Goal: Task Accomplishment & Management: Manage account settings

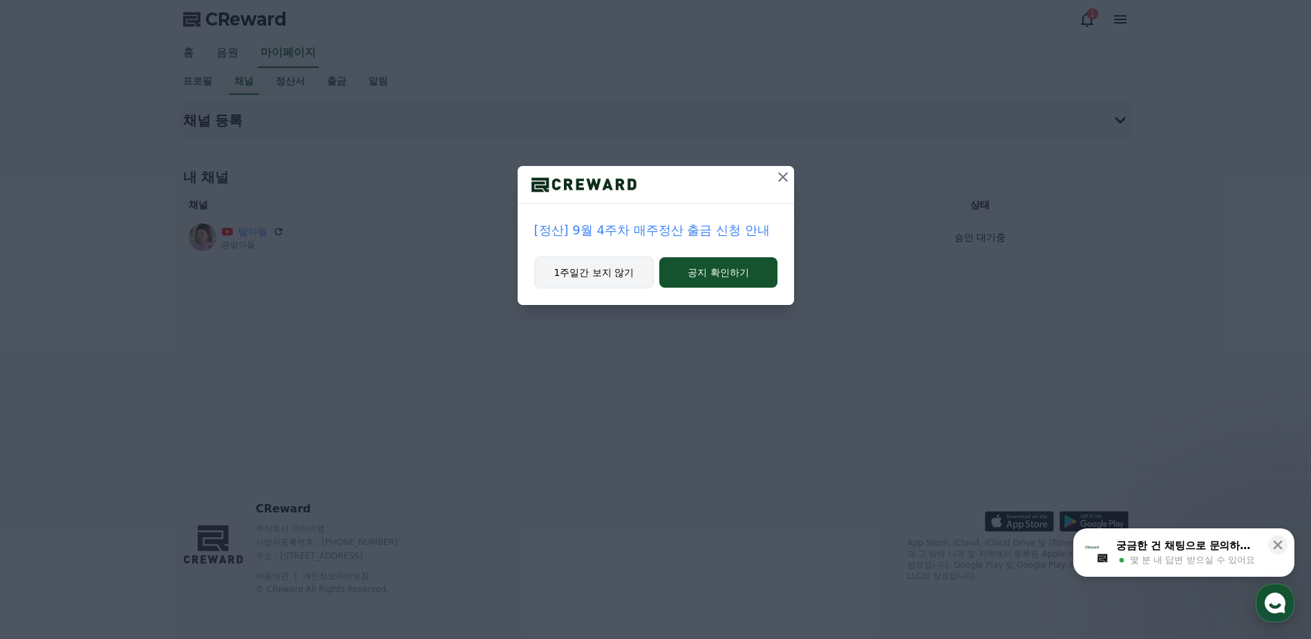
click at [610, 274] on button "1주일간 보지 않기" at bounding box center [594, 272] width 120 height 32
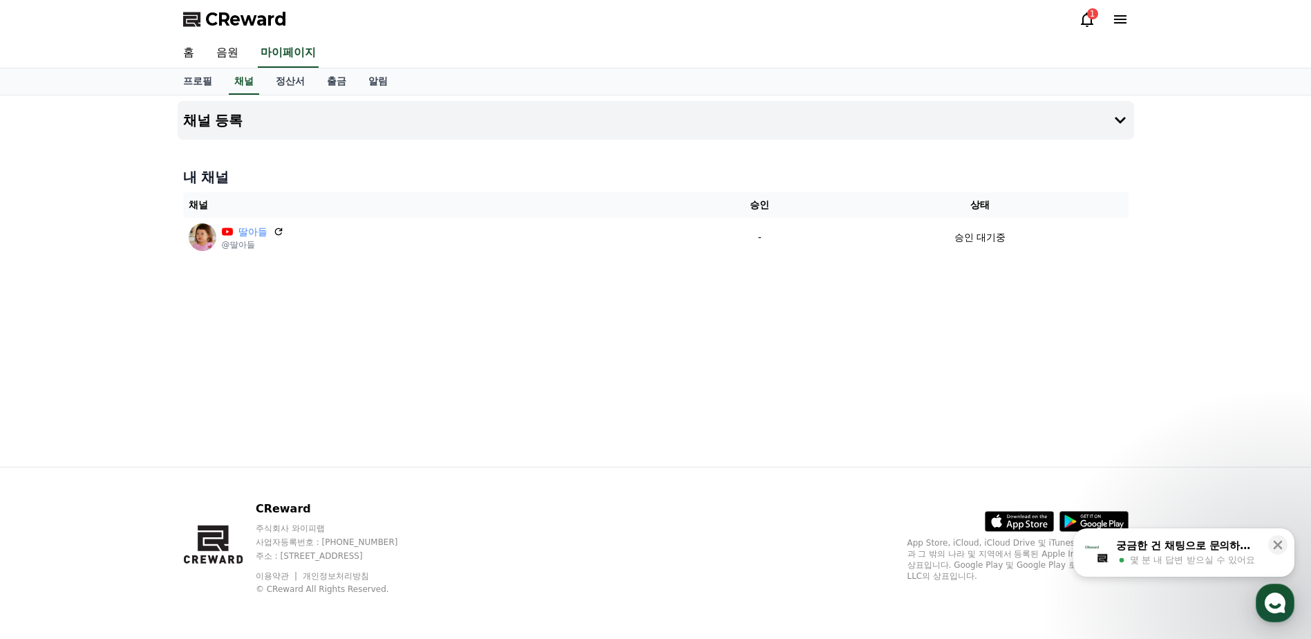
click at [608, 274] on div "채널 등록 내 채널 채널 승인 상태 딸아들 @딸아들 - 승인 대기중" at bounding box center [656, 280] width 968 height 371
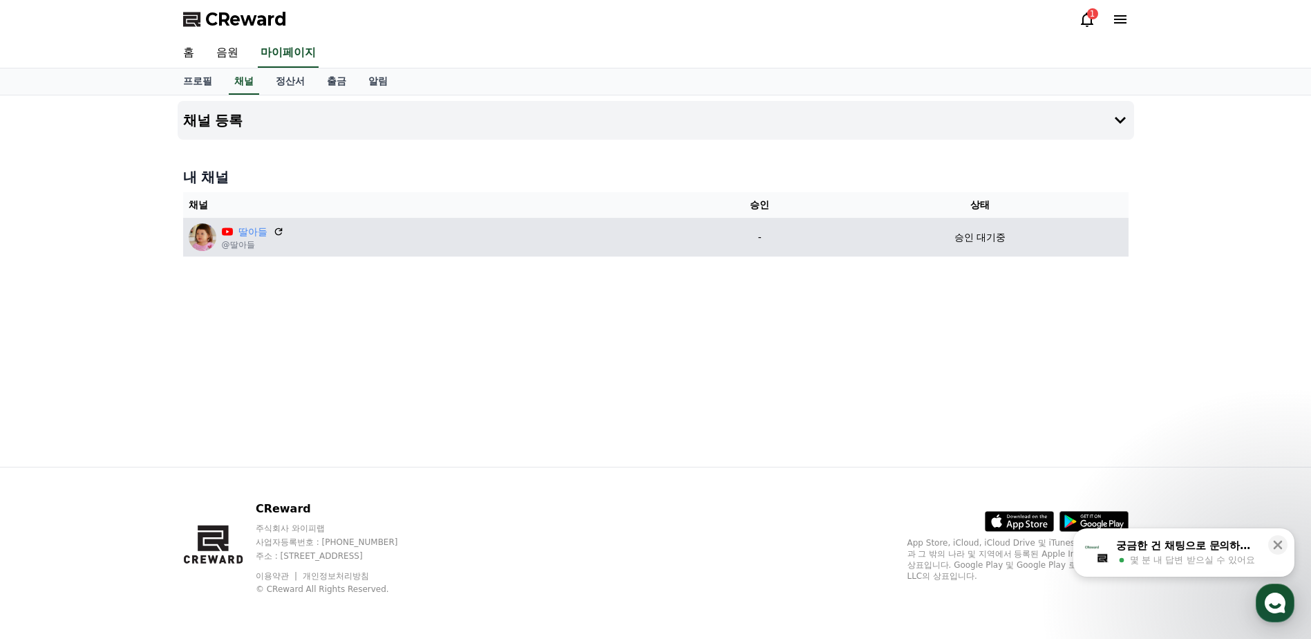
click at [318, 250] on div "딸아들 @딸아들" at bounding box center [436, 237] width 494 height 28
drag, startPoint x: 275, startPoint y: 238, endPoint x: 243, endPoint y: 238, distance: 32.5
click at [268, 238] on div "딸아들" at bounding box center [253, 232] width 62 height 15
click at [243, 238] on link "딸아들" at bounding box center [253, 232] width 29 height 15
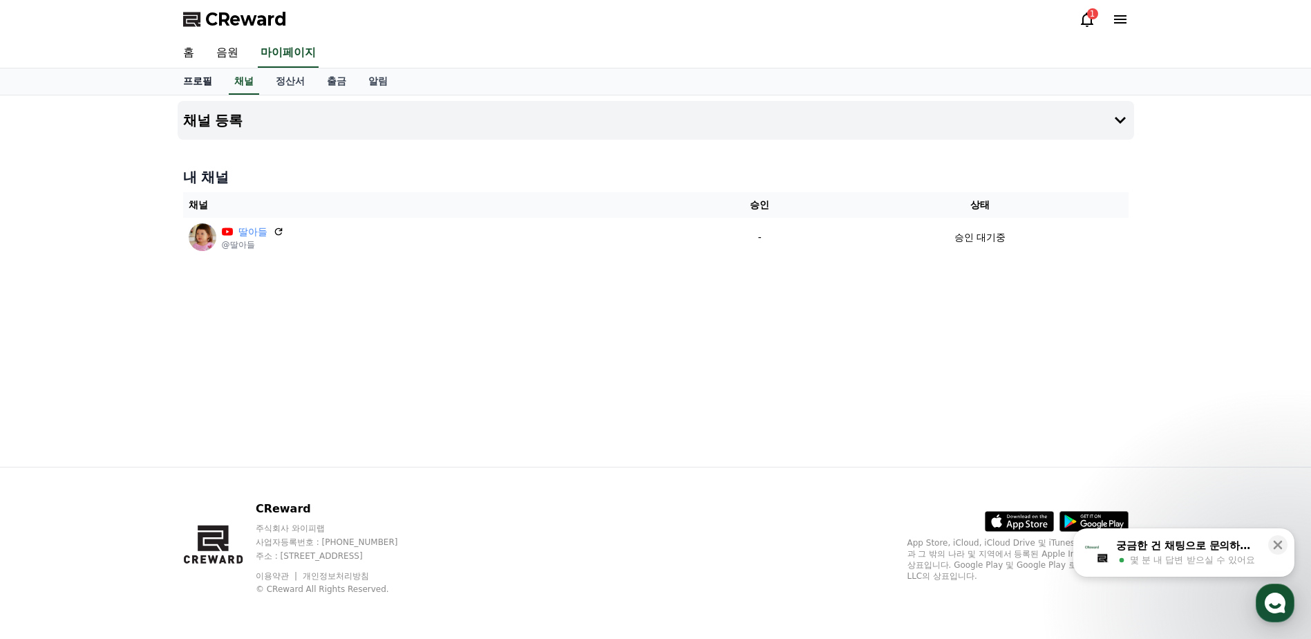
click at [186, 82] on link "프로필" at bounding box center [197, 81] width 51 height 26
select select "**********"
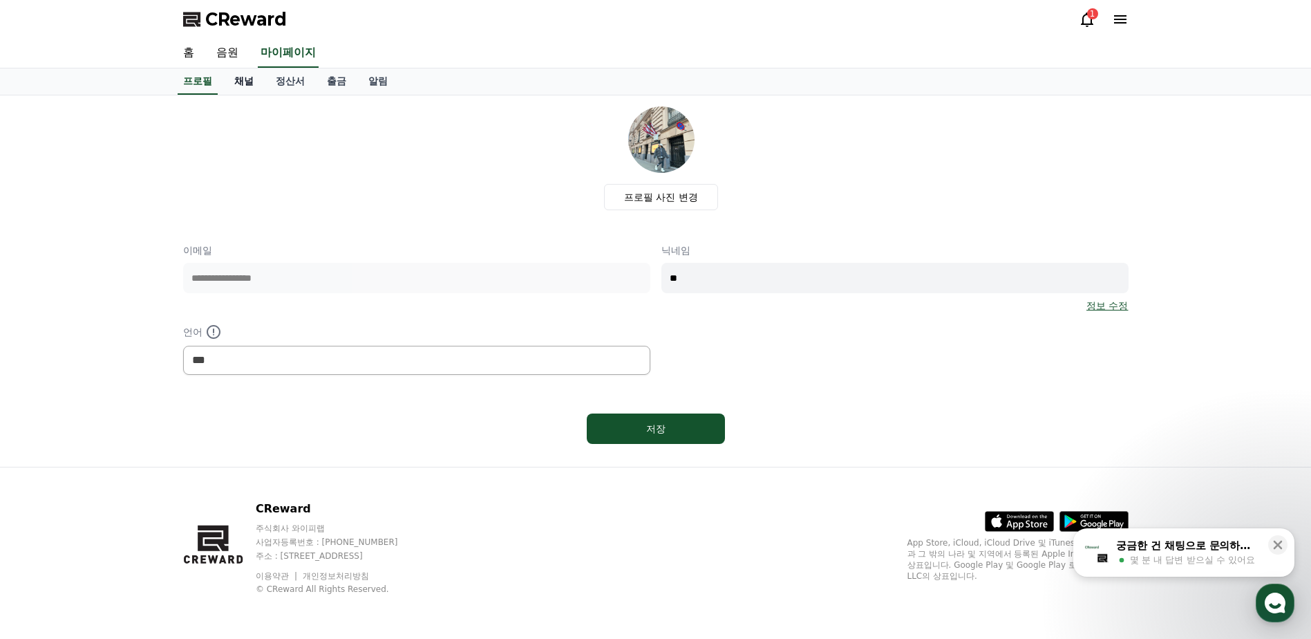
click at [243, 82] on link "채널" at bounding box center [243, 81] width 41 height 26
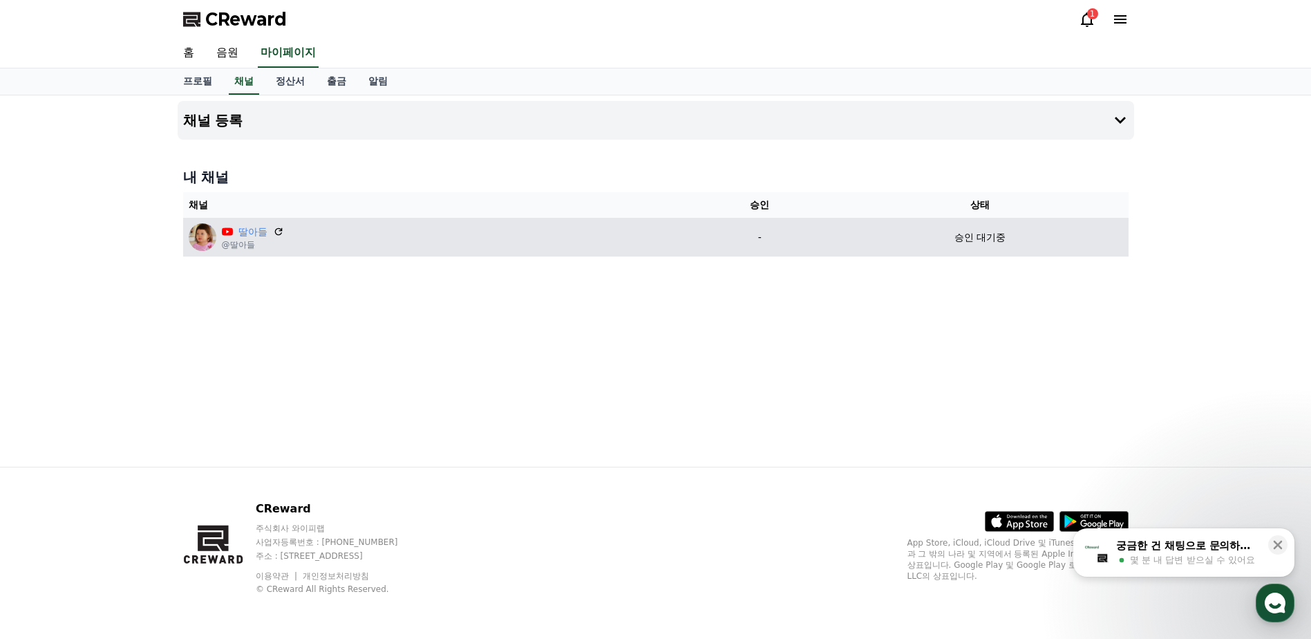
click at [986, 230] on p "승인 대기중" at bounding box center [980, 237] width 51 height 15
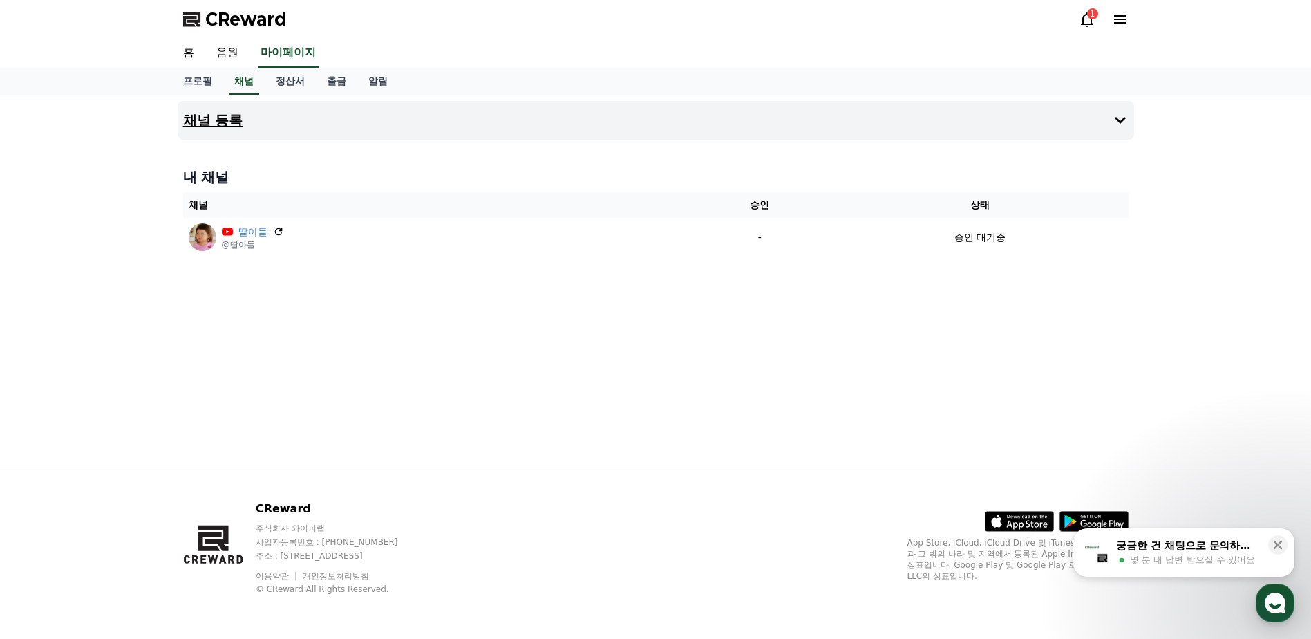
click at [627, 113] on button "채널 등록" at bounding box center [656, 120] width 957 height 39
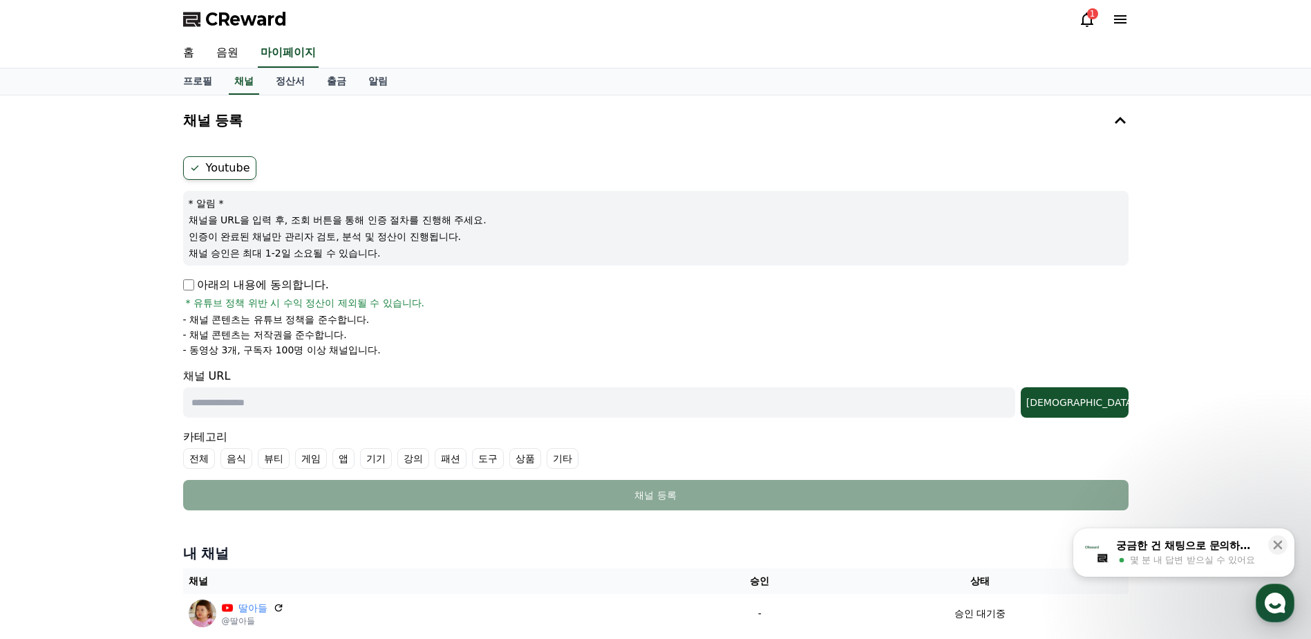
click at [1071, 15] on div "CReward 1" at bounding box center [656, 19] width 968 height 39
click at [1082, 15] on icon at bounding box center [1087, 19] width 17 height 17
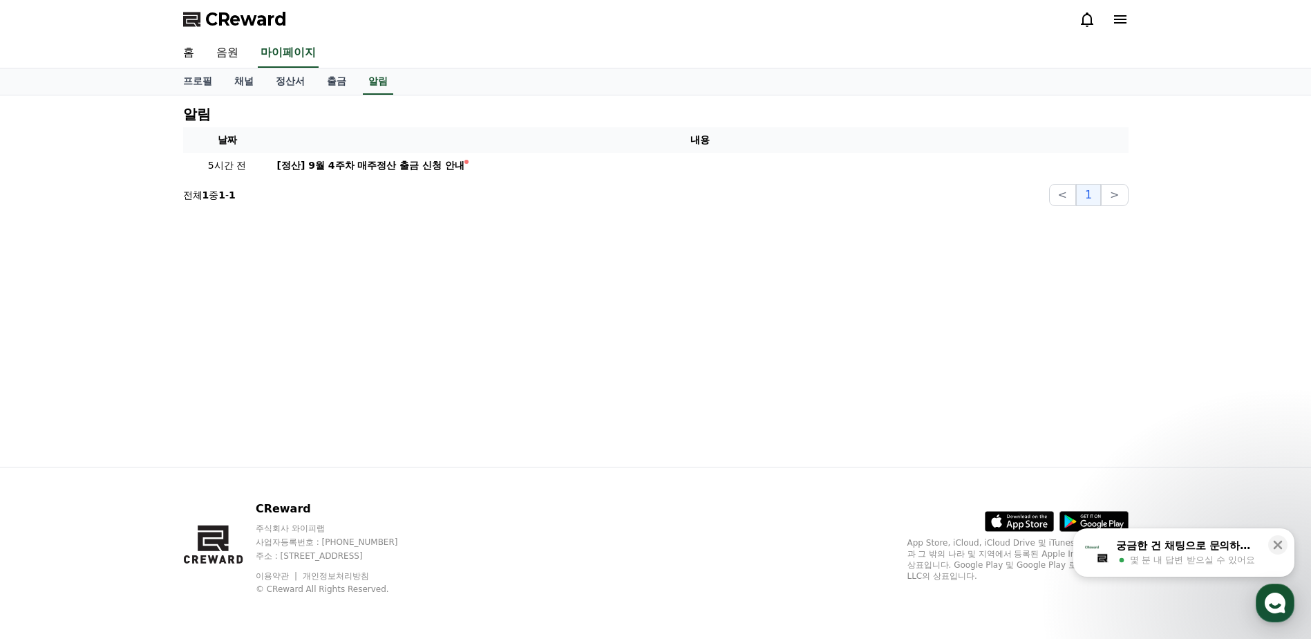
click at [1119, 19] on icon at bounding box center [1120, 19] width 12 height 8
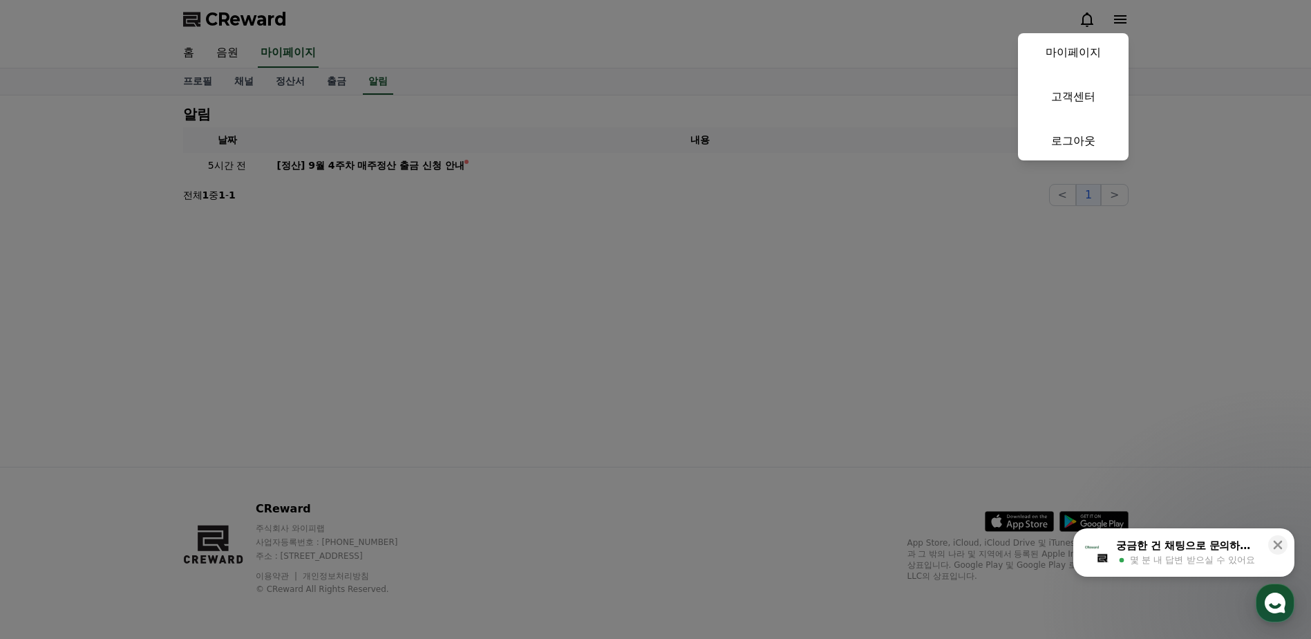
click at [1063, 46] on link "마이페이지" at bounding box center [1073, 52] width 111 height 39
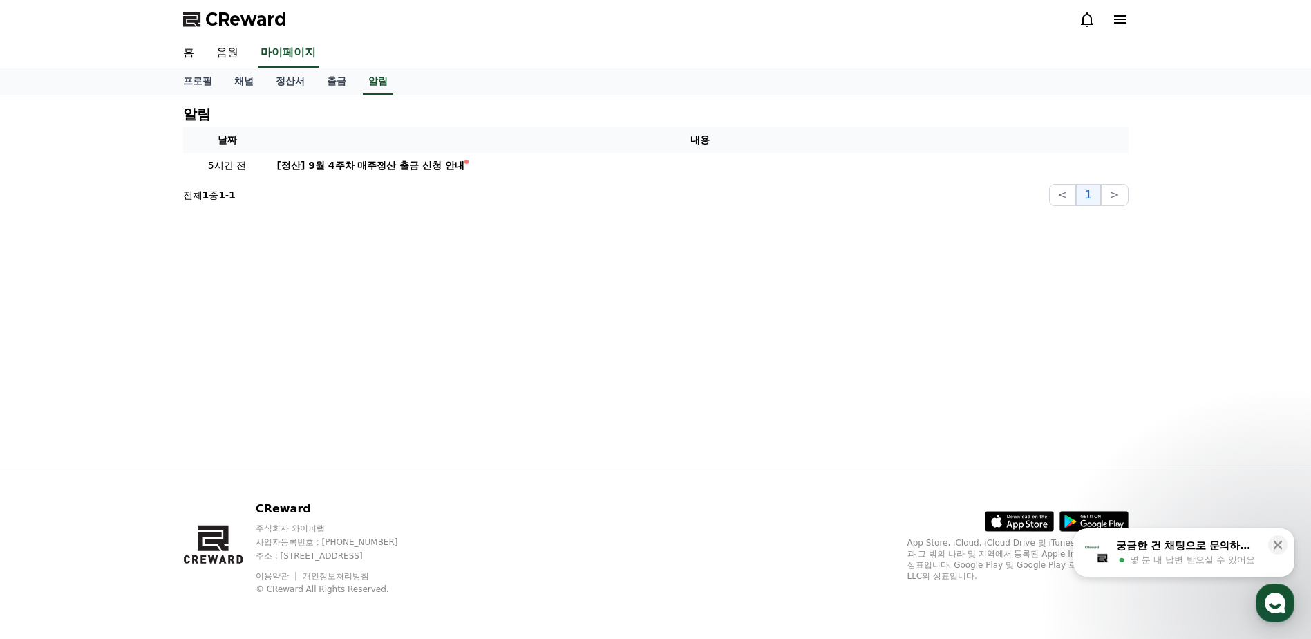
select select "**********"
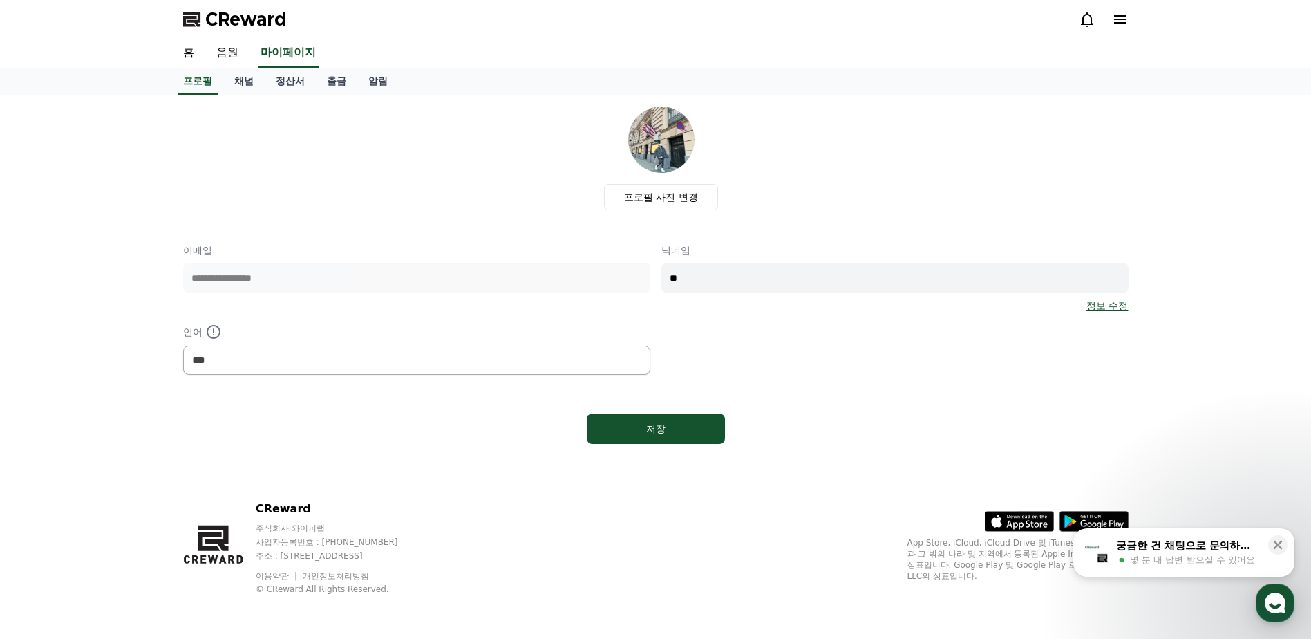
click at [1170, 559] on span "몇 분 내 답변 받으실 수 있어요" at bounding box center [1192, 560] width 125 height 12
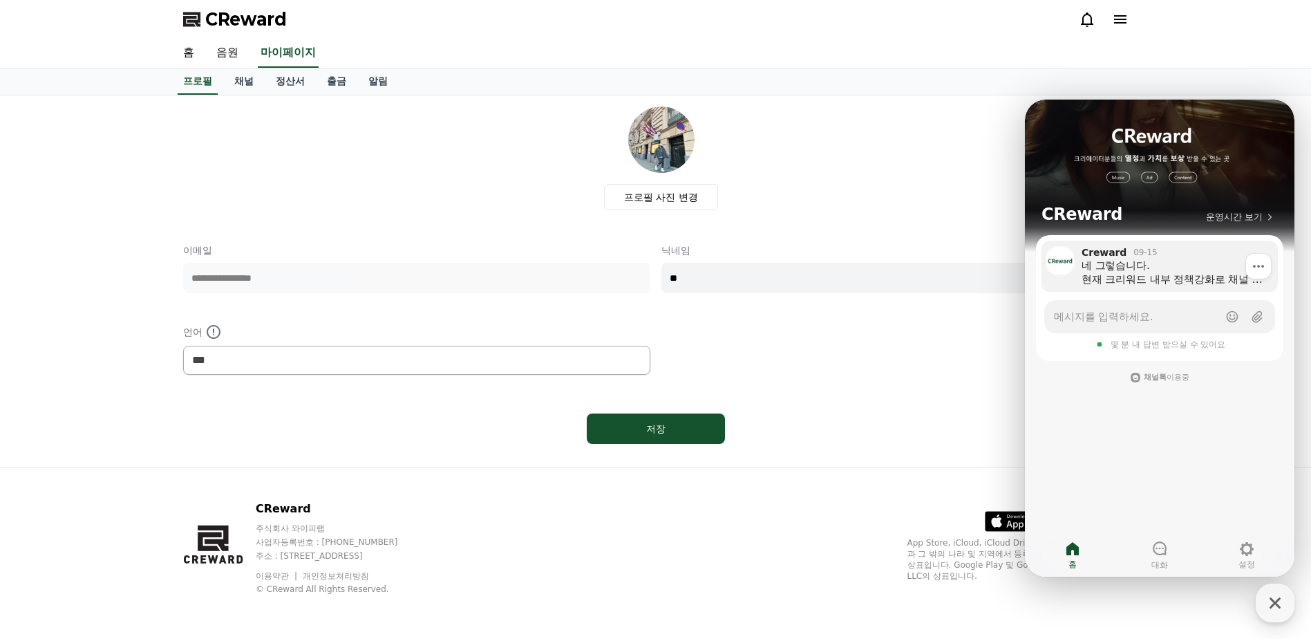
click at [1102, 268] on div "네 그렇습니다. 현재 크리워드 내부 정책강화로 채널 검토 후 승인처리를 하고 있습니다. 금일 오후내로 검토 및 승인이 될 예정입니다." at bounding box center [1175, 273] width 187 height 28
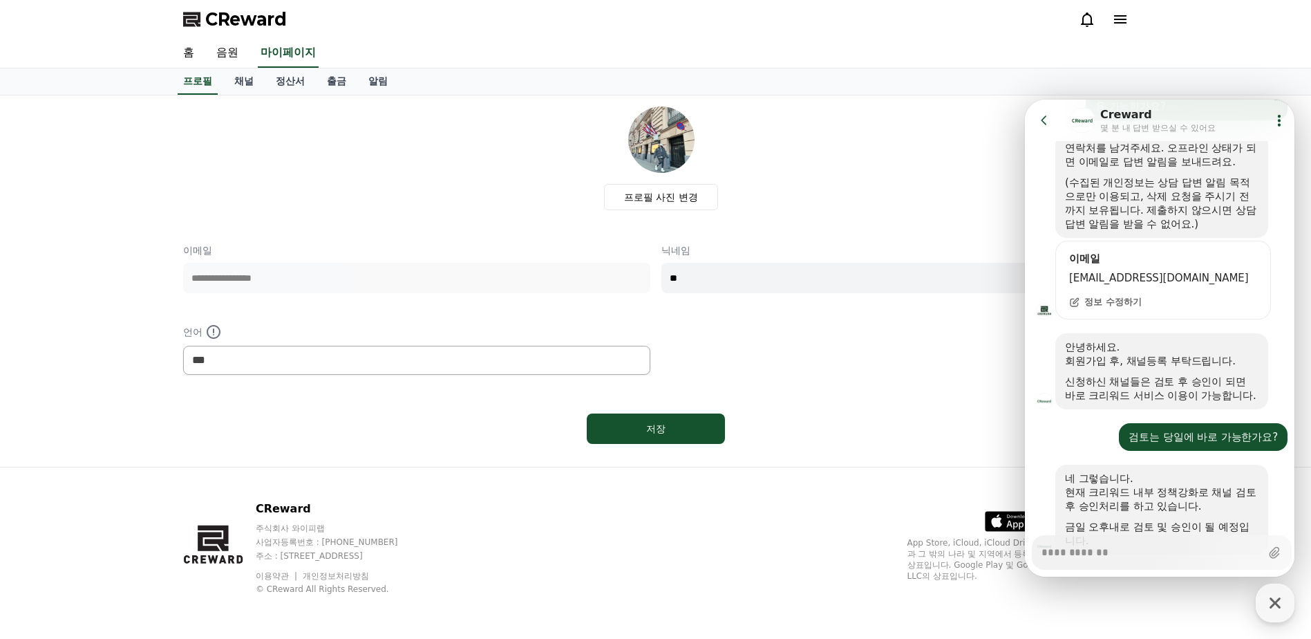
scroll to position [104, 0]
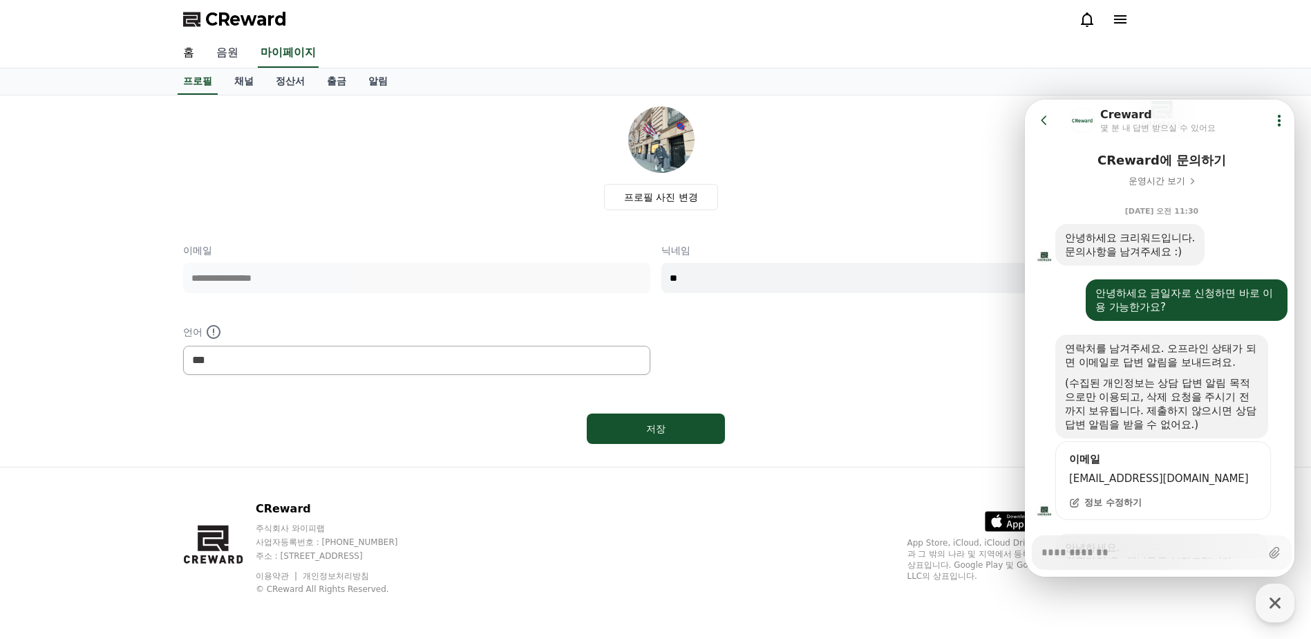
type textarea "*"
click at [224, 50] on link "음원" at bounding box center [227, 53] width 44 height 29
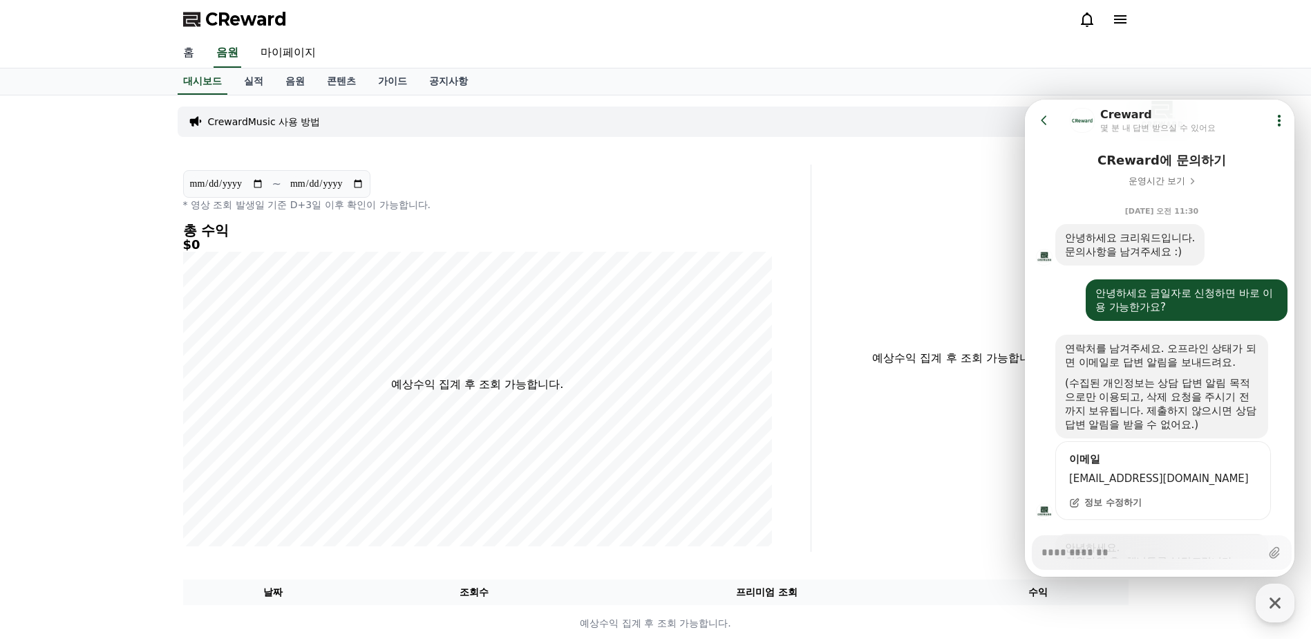
click at [192, 57] on link "홈" at bounding box center [188, 53] width 33 height 29
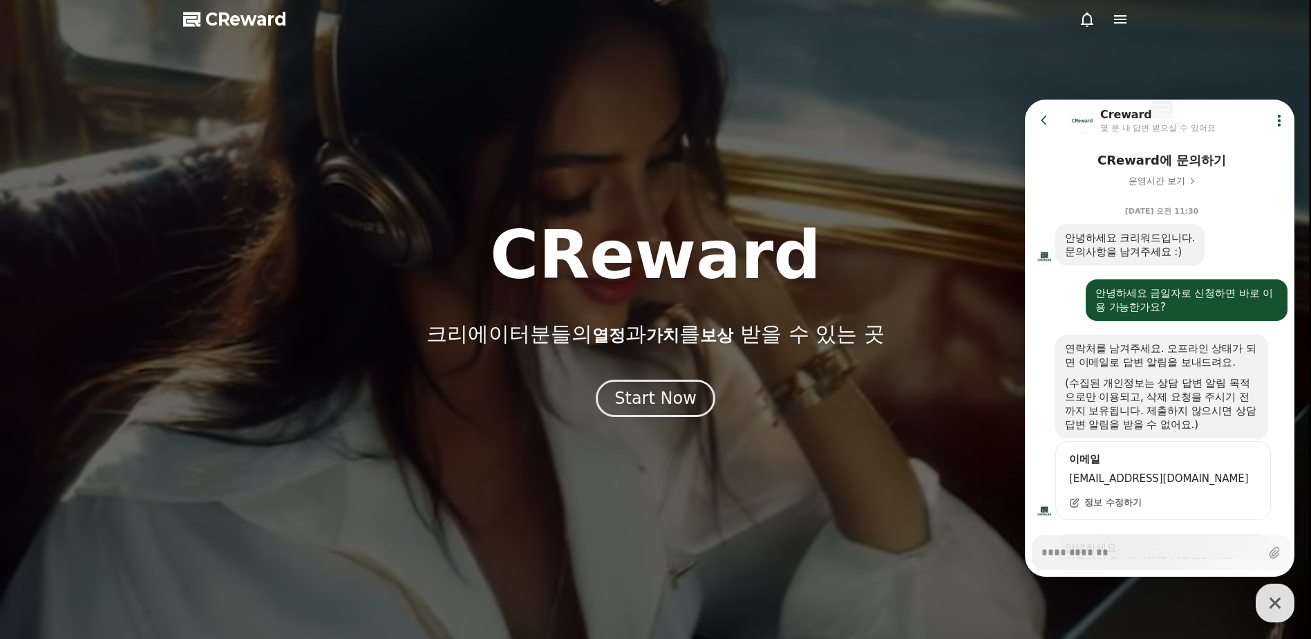
drag, startPoint x: 760, startPoint y: 128, endPoint x: 713, endPoint y: 128, distance: 47.7
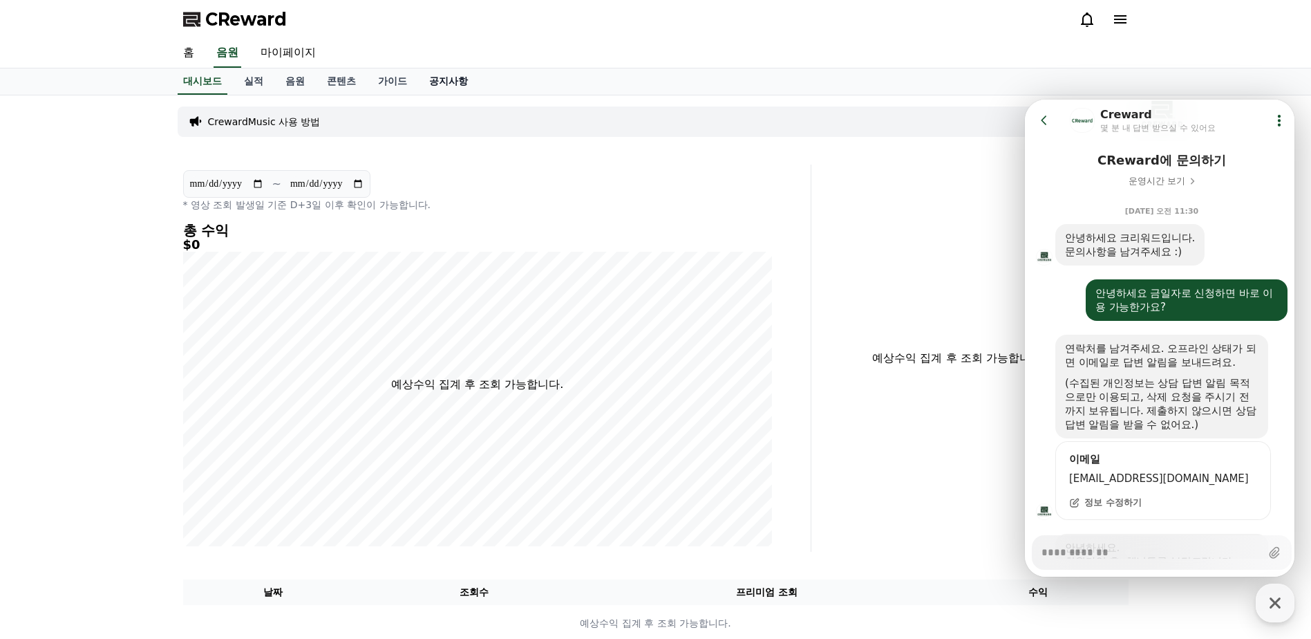
click at [445, 75] on link "공지사항" at bounding box center [448, 81] width 61 height 26
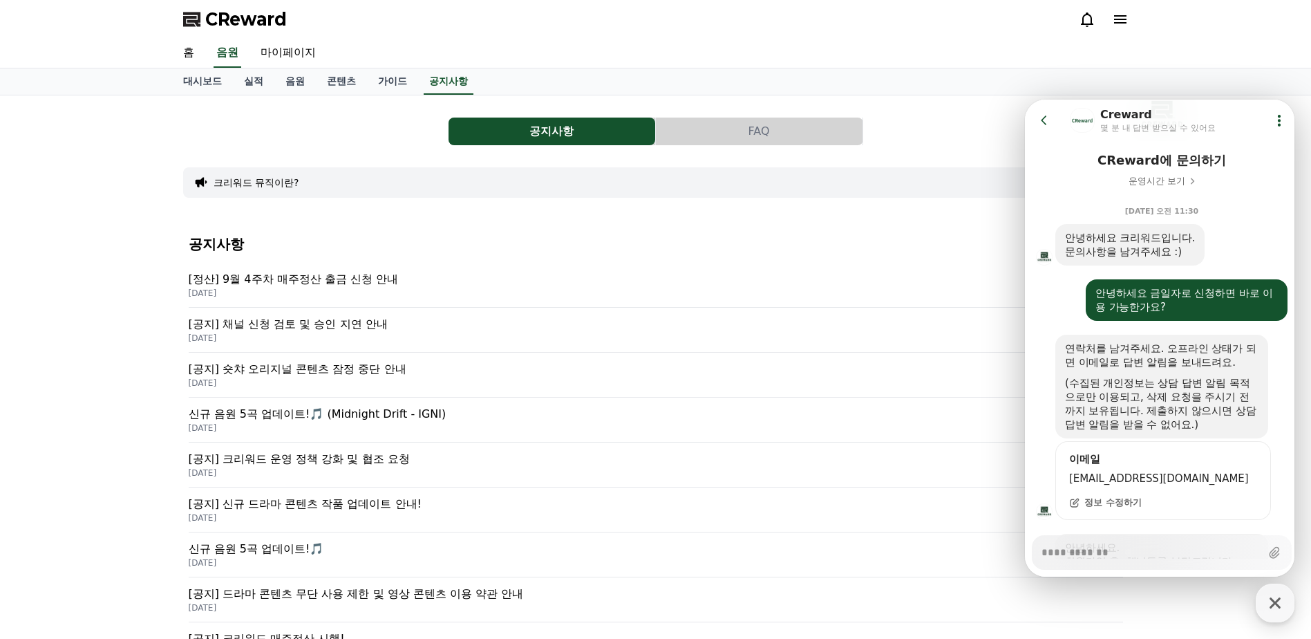
drag, startPoint x: 1073, startPoint y: 23, endPoint x: 1083, endPoint y: 18, distance: 10.8
click at [1072, 22] on div "CReward" at bounding box center [656, 19] width 968 height 39
click at [1085, 17] on icon at bounding box center [1087, 19] width 17 height 17
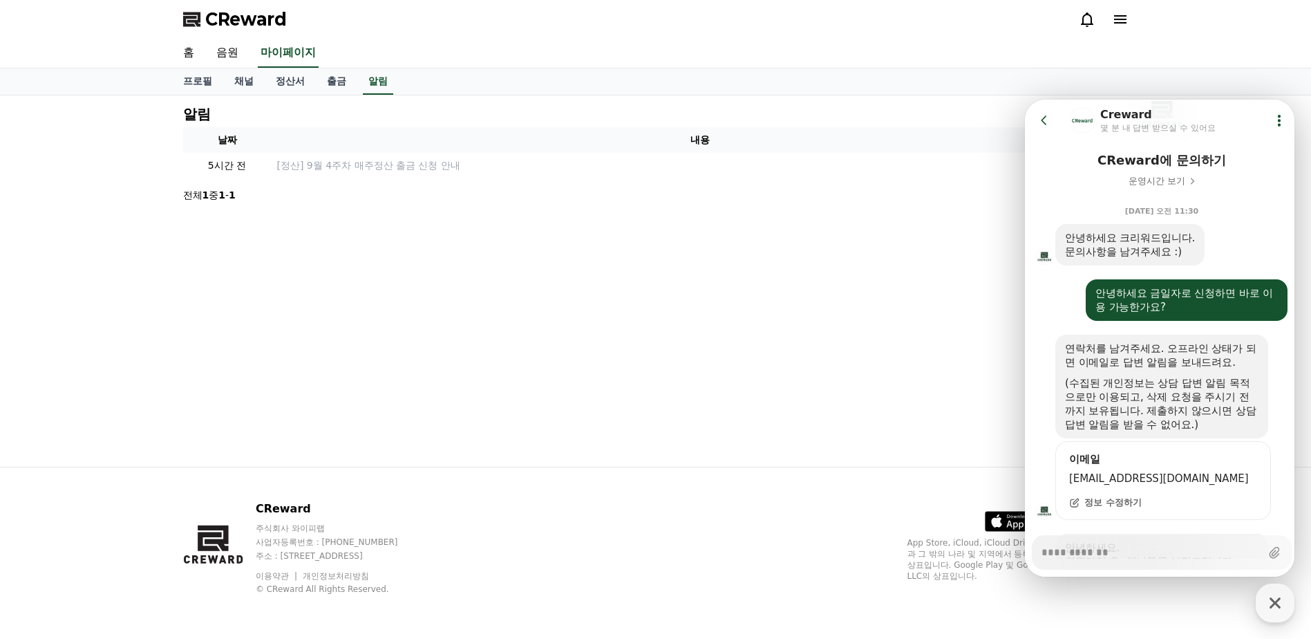
click at [1119, 18] on icon at bounding box center [1120, 19] width 17 height 17
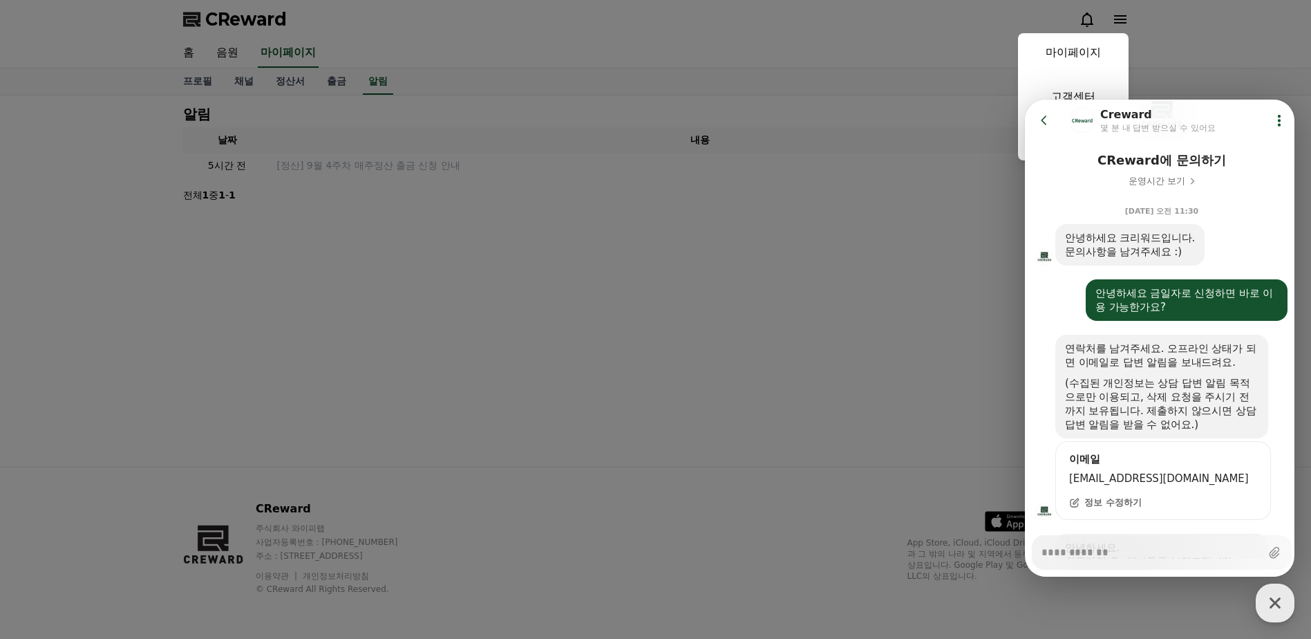
click at [1251, 76] on button "close" at bounding box center [655, 319] width 1311 height 639
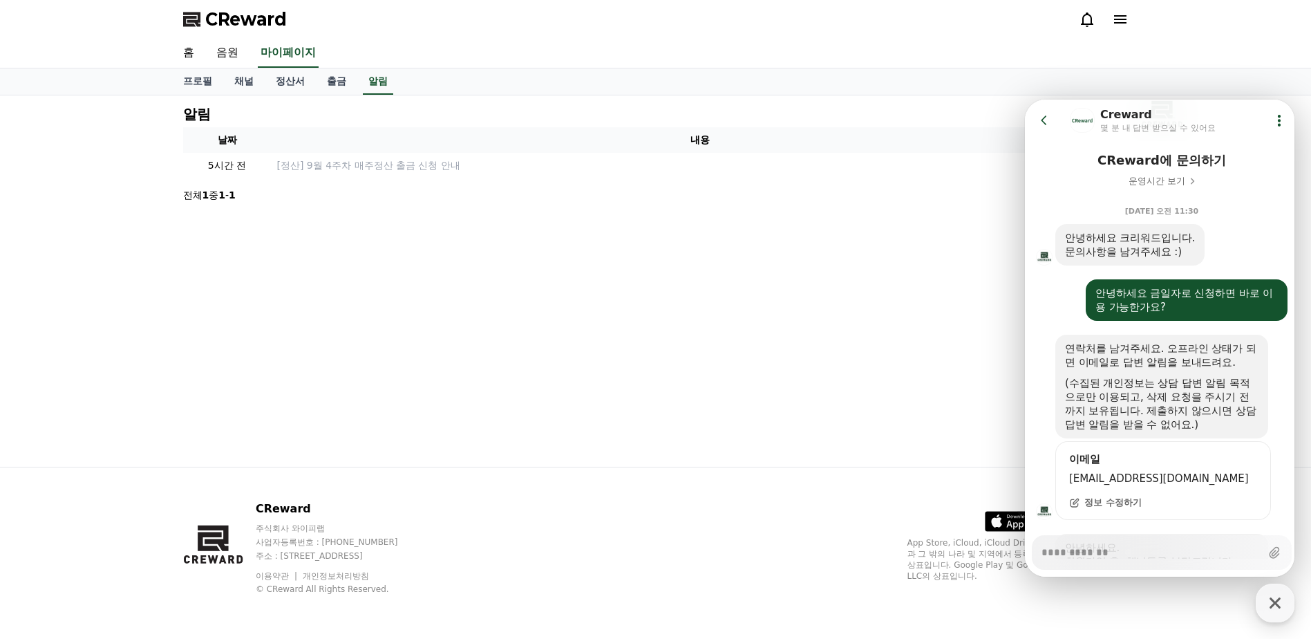
click at [1122, 19] on icon at bounding box center [1120, 19] width 12 height 8
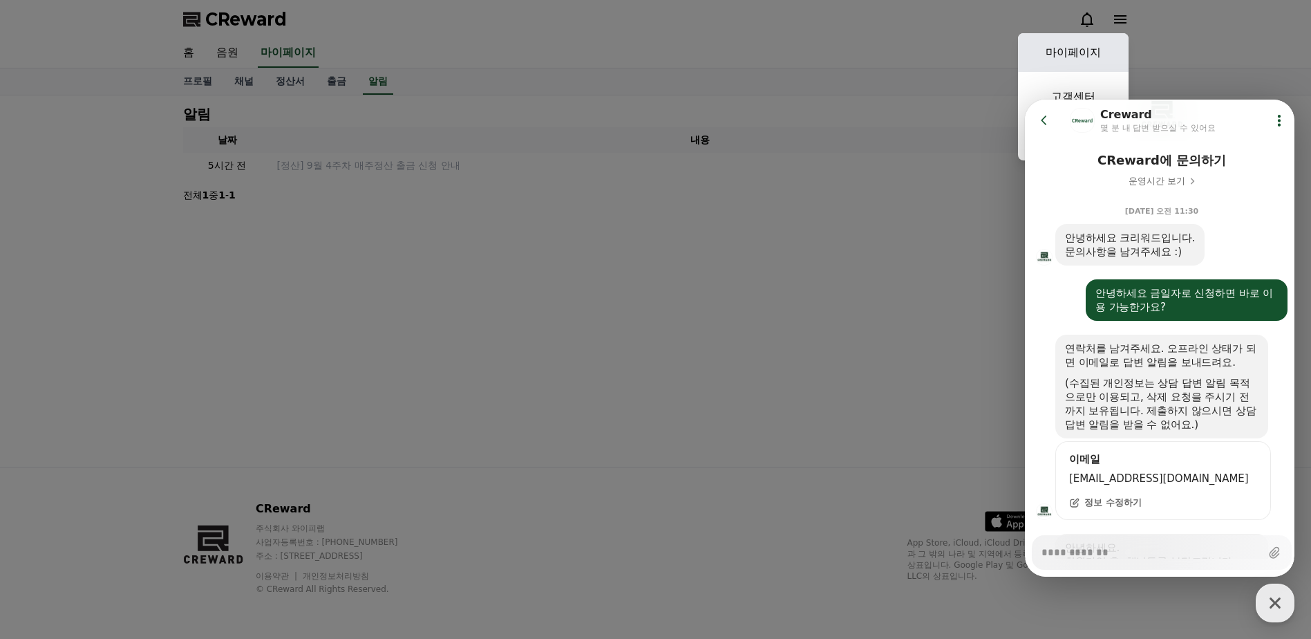
click at [1076, 54] on link "마이페이지" at bounding box center [1073, 52] width 111 height 39
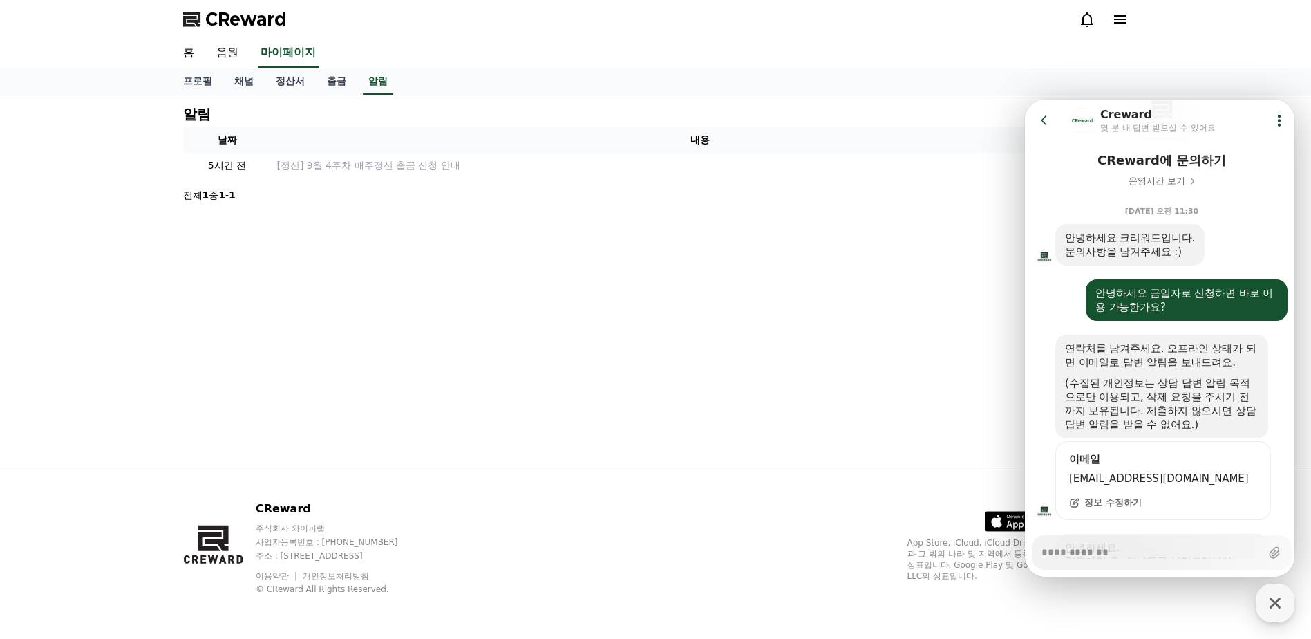
select select "**********"
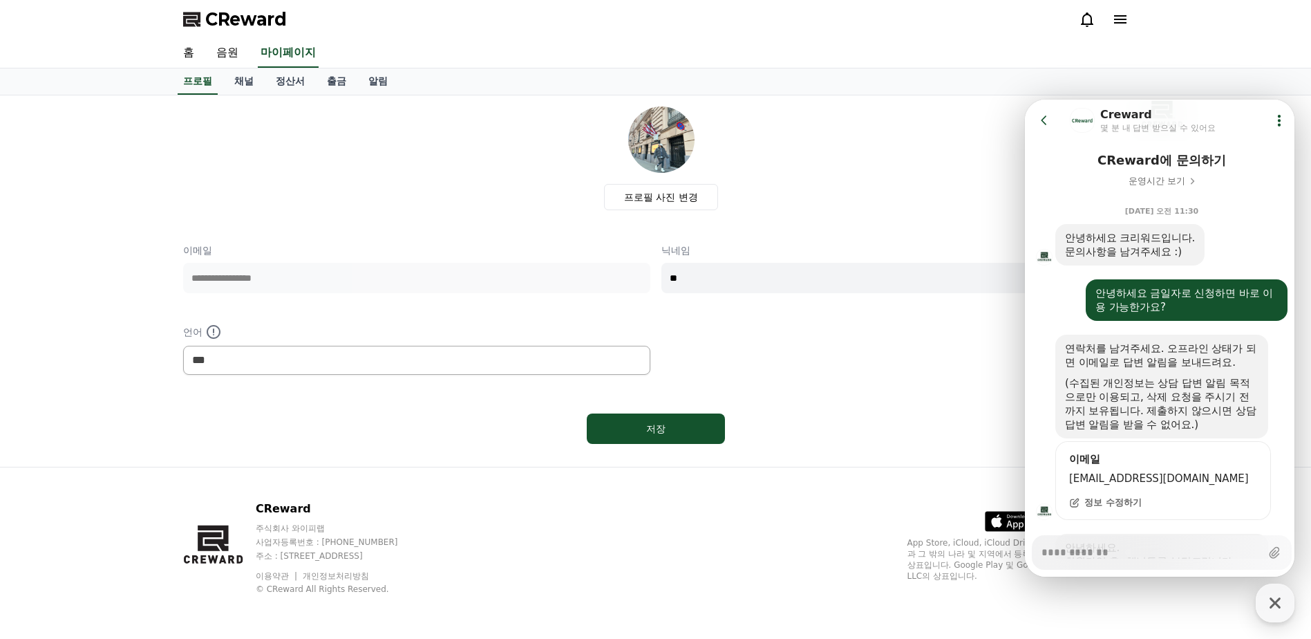
click at [811, 325] on div "**********" at bounding box center [656, 308] width 946 height 131
click at [1081, 24] on icon at bounding box center [1087, 19] width 17 height 17
click at [1086, 18] on icon at bounding box center [1087, 19] width 17 height 17
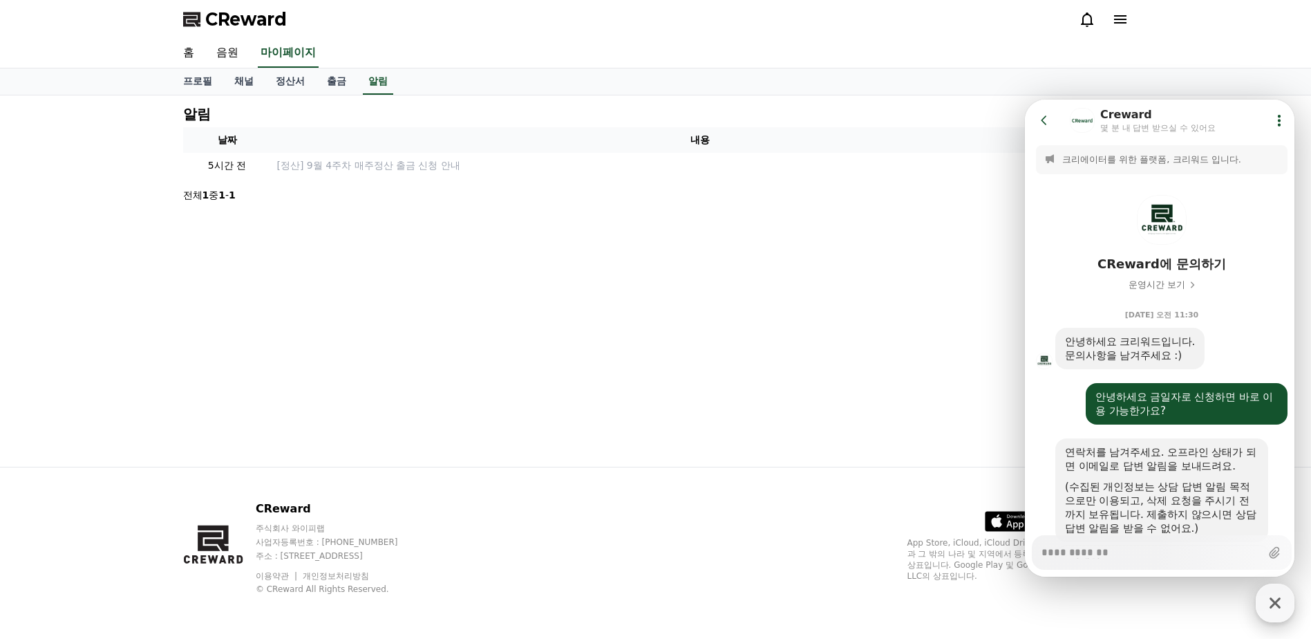
click at [1266, 603] on icon "button" at bounding box center [1275, 602] width 25 height 25
type textarea "*"
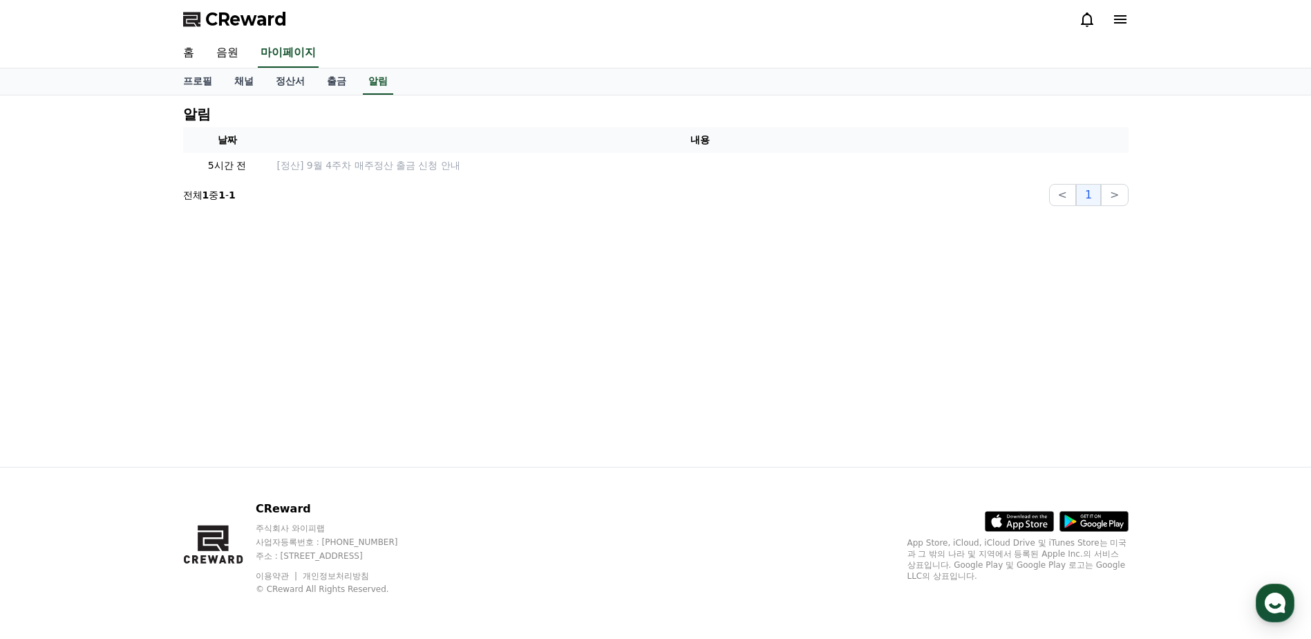
click at [1121, 15] on icon at bounding box center [1120, 19] width 17 height 17
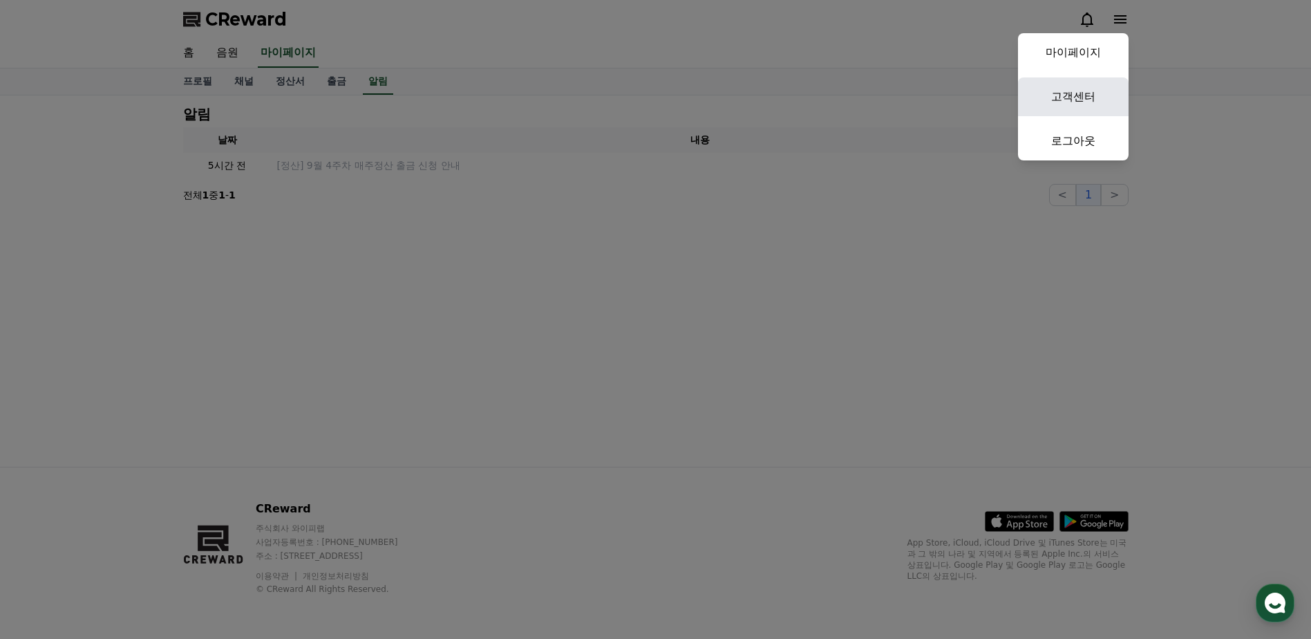
click at [1071, 94] on link "고객센터" at bounding box center [1073, 96] width 111 height 39
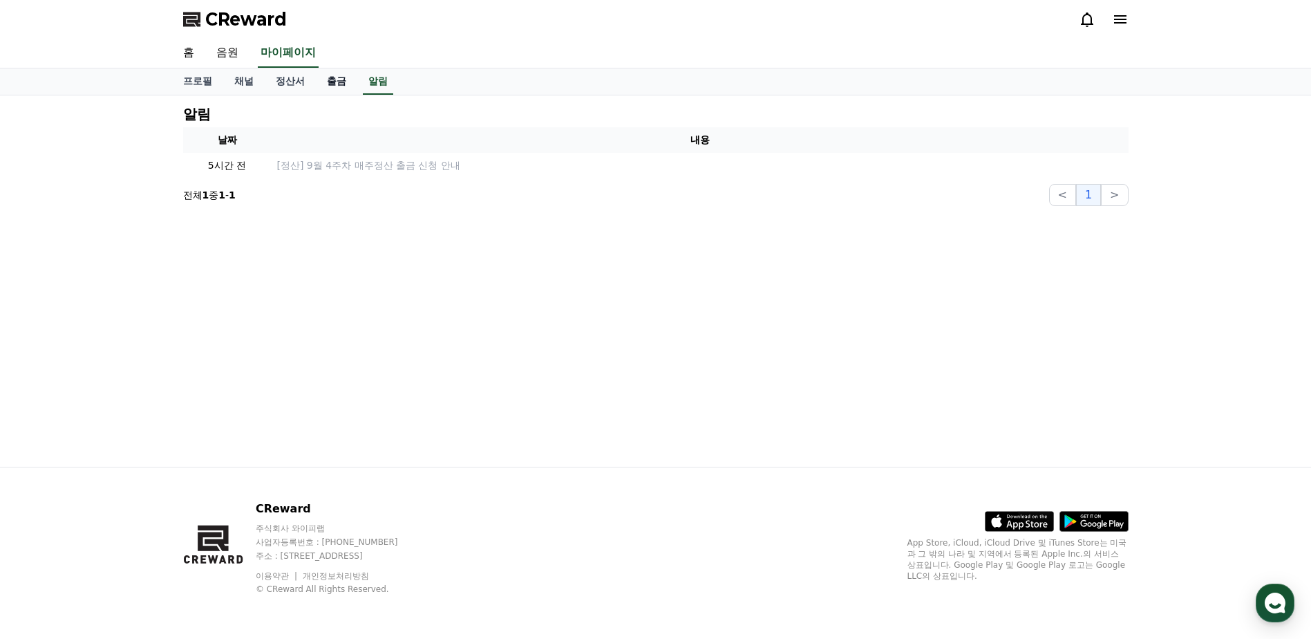
click at [339, 80] on link "출금" at bounding box center [336, 81] width 41 height 26
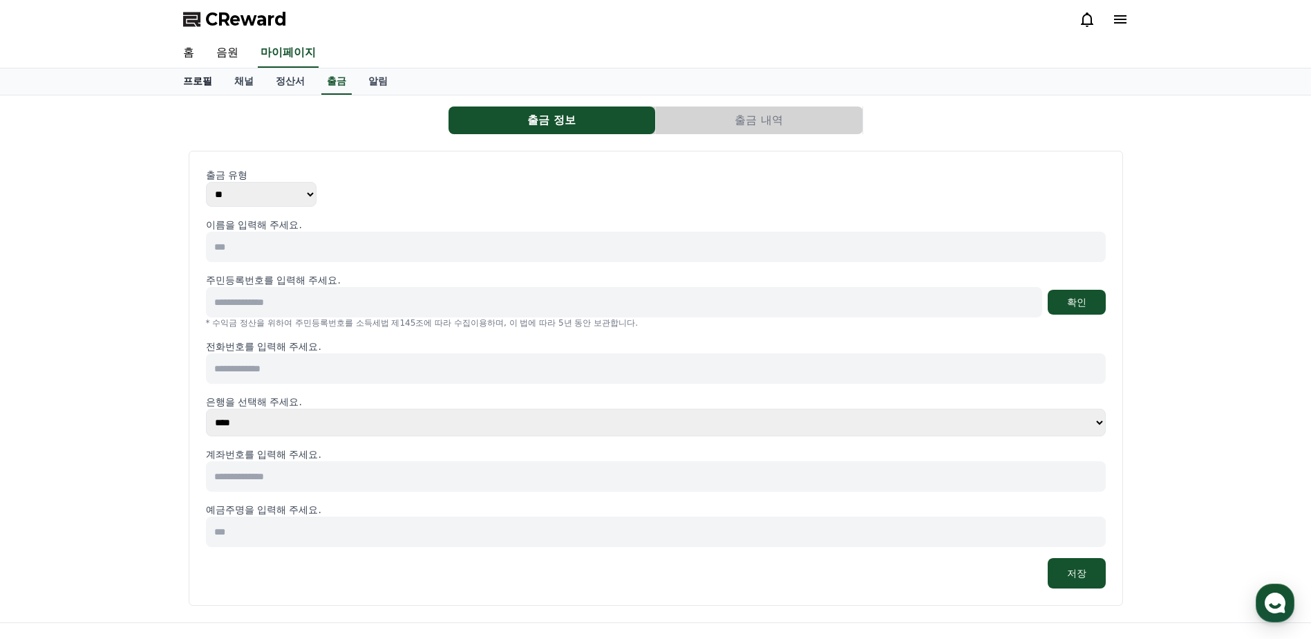
click at [196, 84] on link "프로필" at bounding box center [197, 81] width 51 height 26
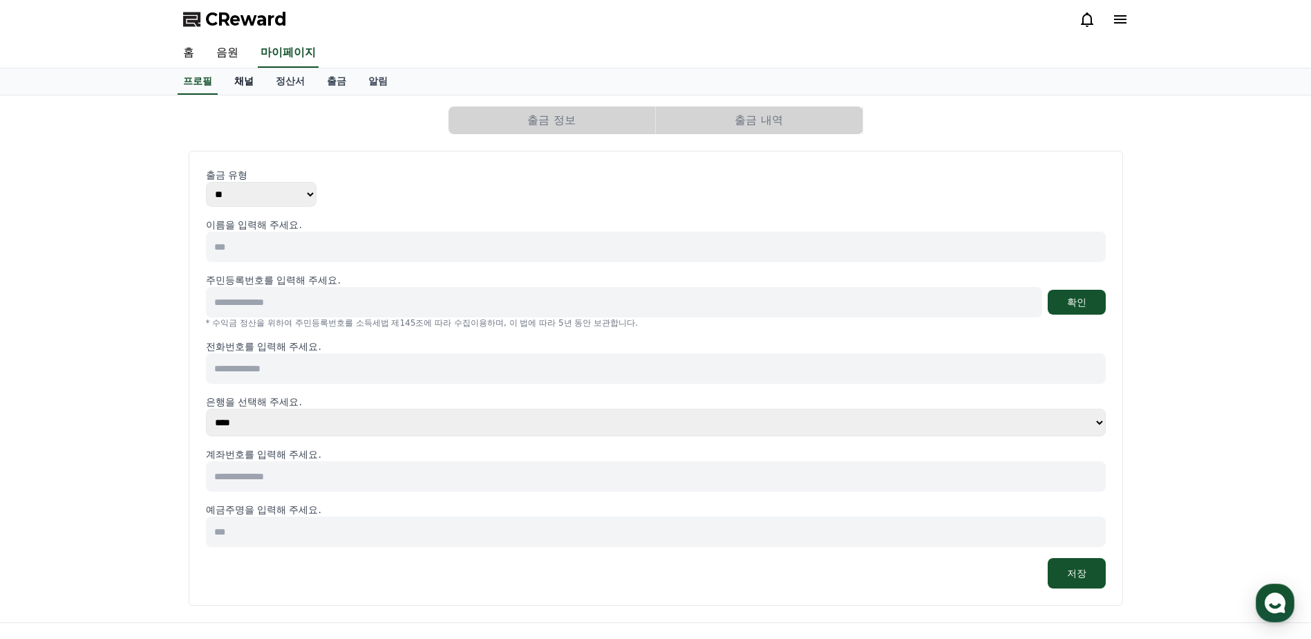
select select "**********"
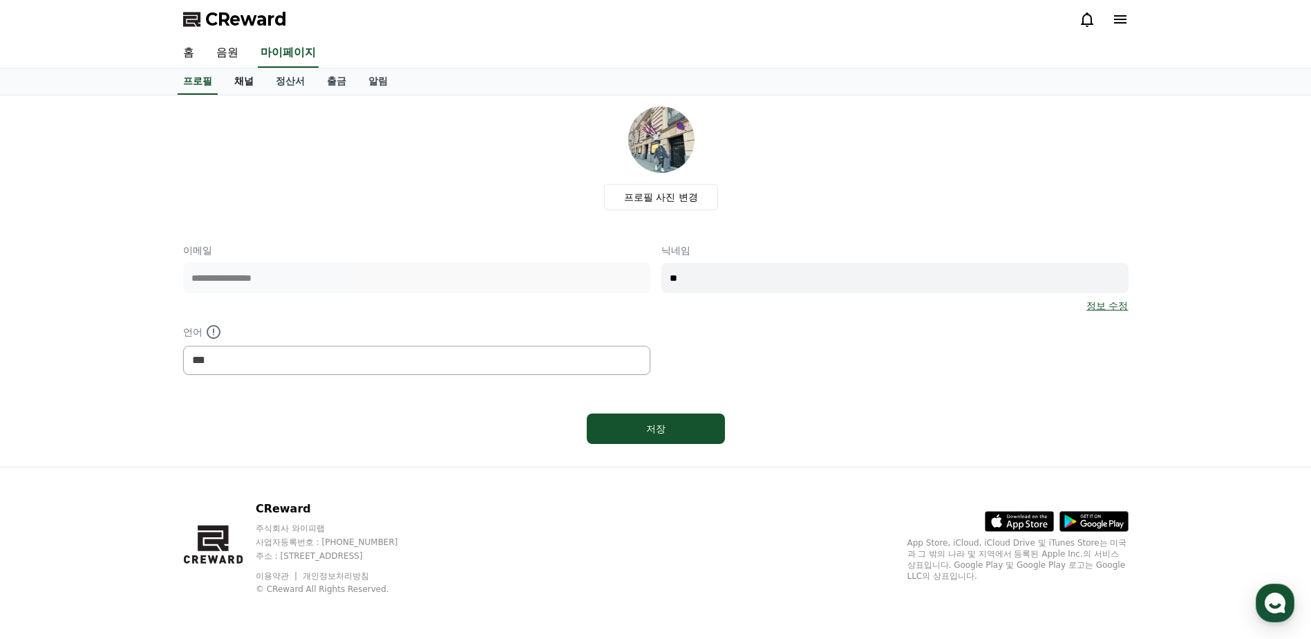
click at [233, 83] on link "채널" at bounding box center [243, 81] width 41 height 26
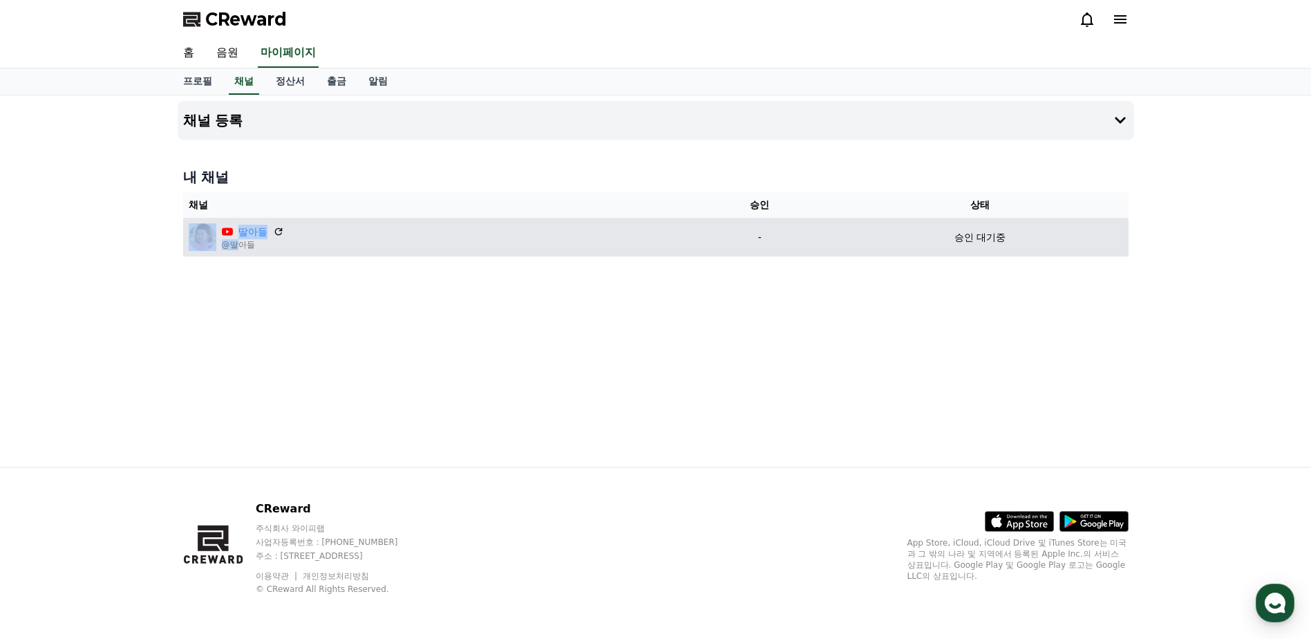
drag, startPoint x: 232, startPoint y: 230, endPoint x: 239, endPoint y: 247, distance: 18.6
click at [239, 247] on div "딸아들 @딸아들" at bounding box center [253, 238] width 62 height 26
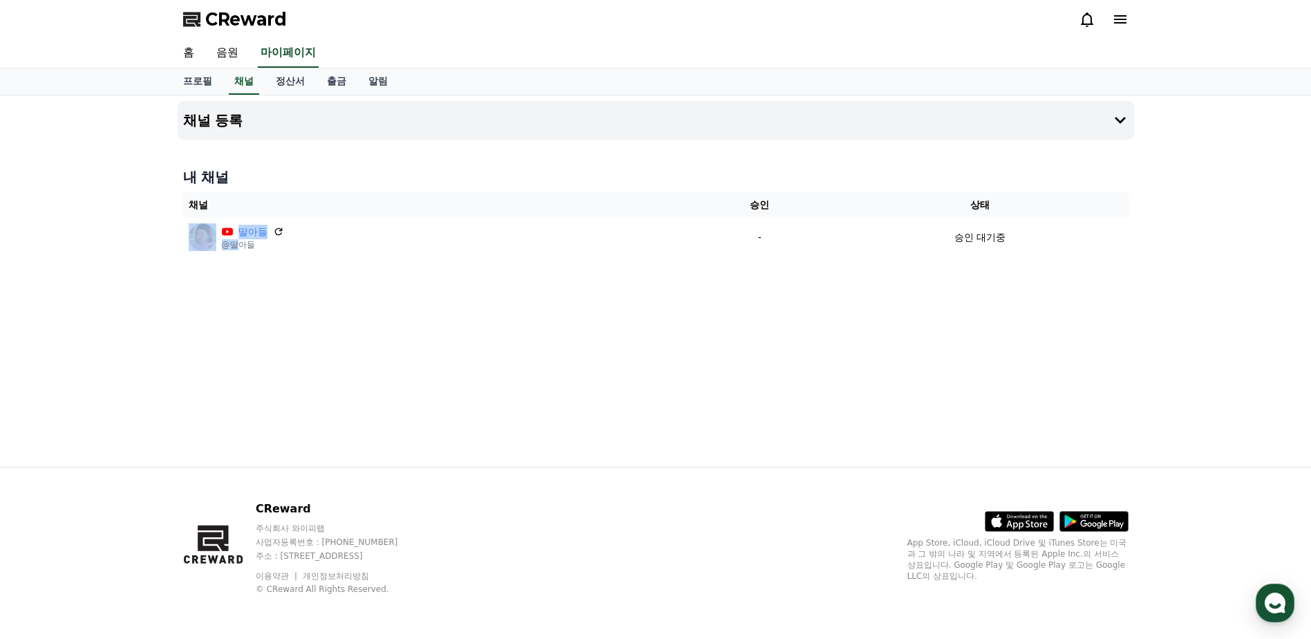
drag, startPoint x: 239, startPoint y: 247, endPoint x: 553, endPoint y: 283, distance: 315.9
click at [242, 248] on p "@딸아들" at bounding box center [253, 244] width 62 height 11
click at [976, 271] on div "채널 등록 내 채널 채널 승인 상태 딸아들 @딸아들 - 승인 대기중" at bounding box center [656, 280] width 968 height 371
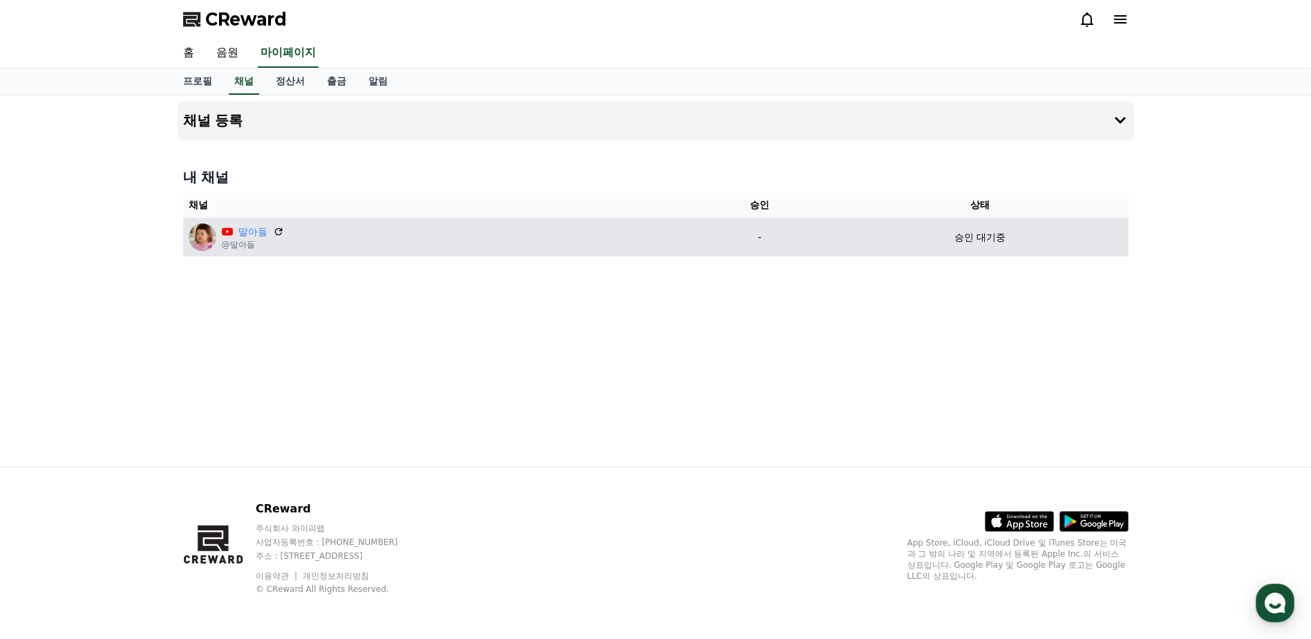
click at [968, 237] on p "승인 대기중" at bounding box center [980, 237] width 51 height 15
click at [224, 227] on icon at bounding box center [227, 231] width 11 height 11
click at [237, 230] on div "딸아들" at bounding box center [253, 232] width 62 height 15
click at [242, 230] on link "딸아들" at bounding box center [253, 232] width 29 height 15
